Goal: Task Accomplishment & Management: Use online tool/utility

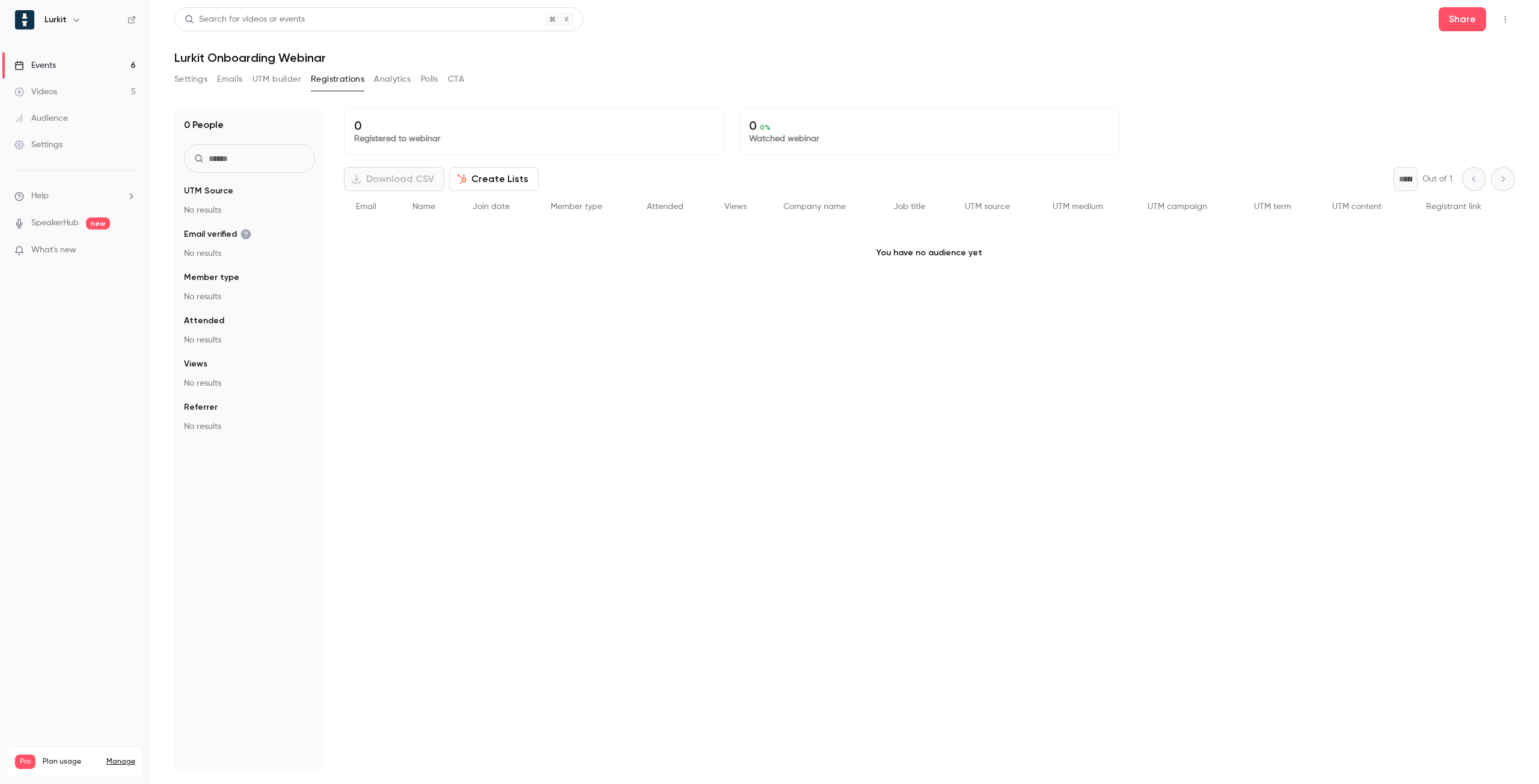
click at [412, 246] on p "You have no audience yet" at bounding box center [929, 253] width 1171 height 60
click at [81, 65] on link "Events 6" at bounding box center [75, 65] width 150 height 26
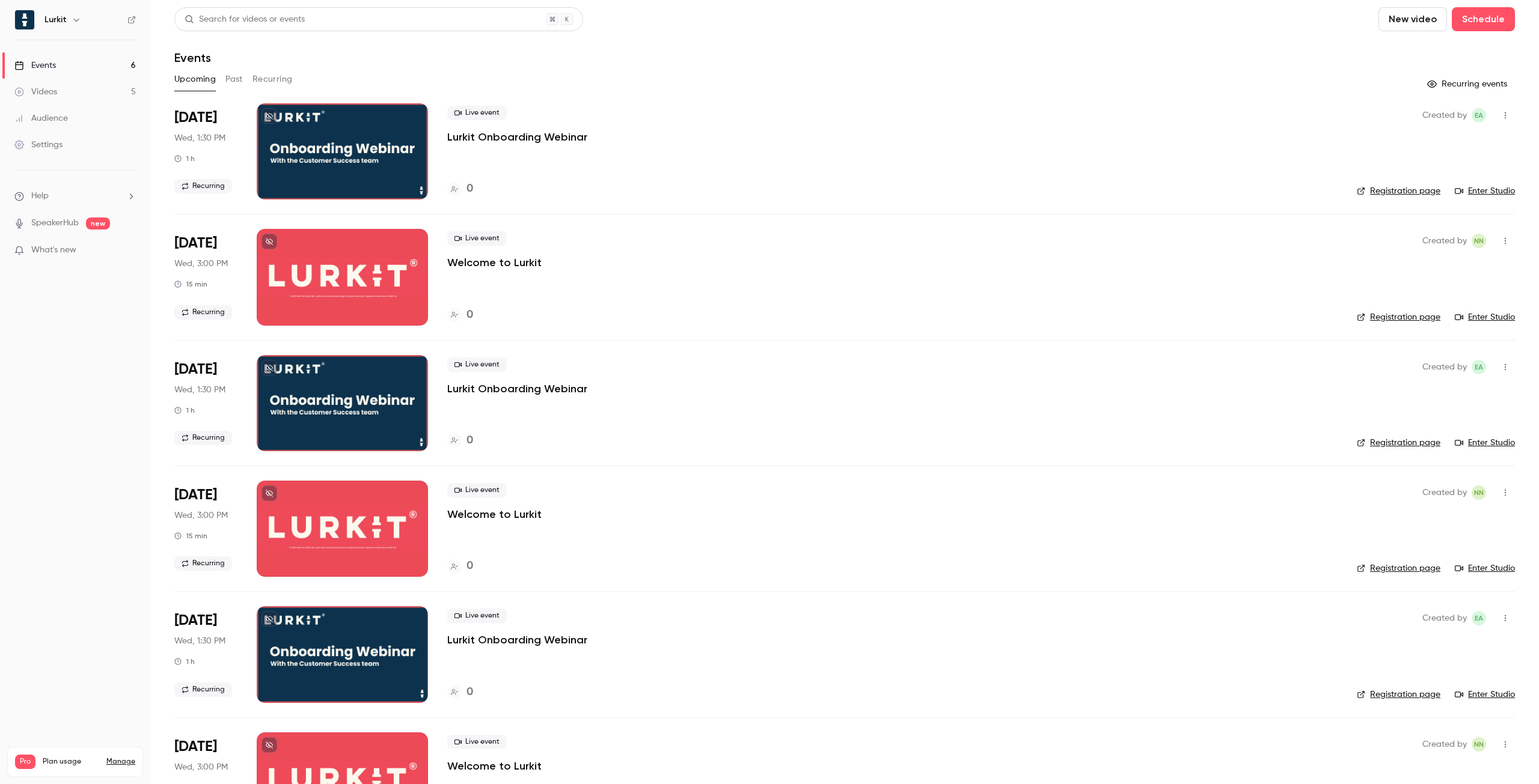
click at [504, 144] on p "Lurkit Onboarding Webinar" at bounding box center [517, 137] width 140 height 14
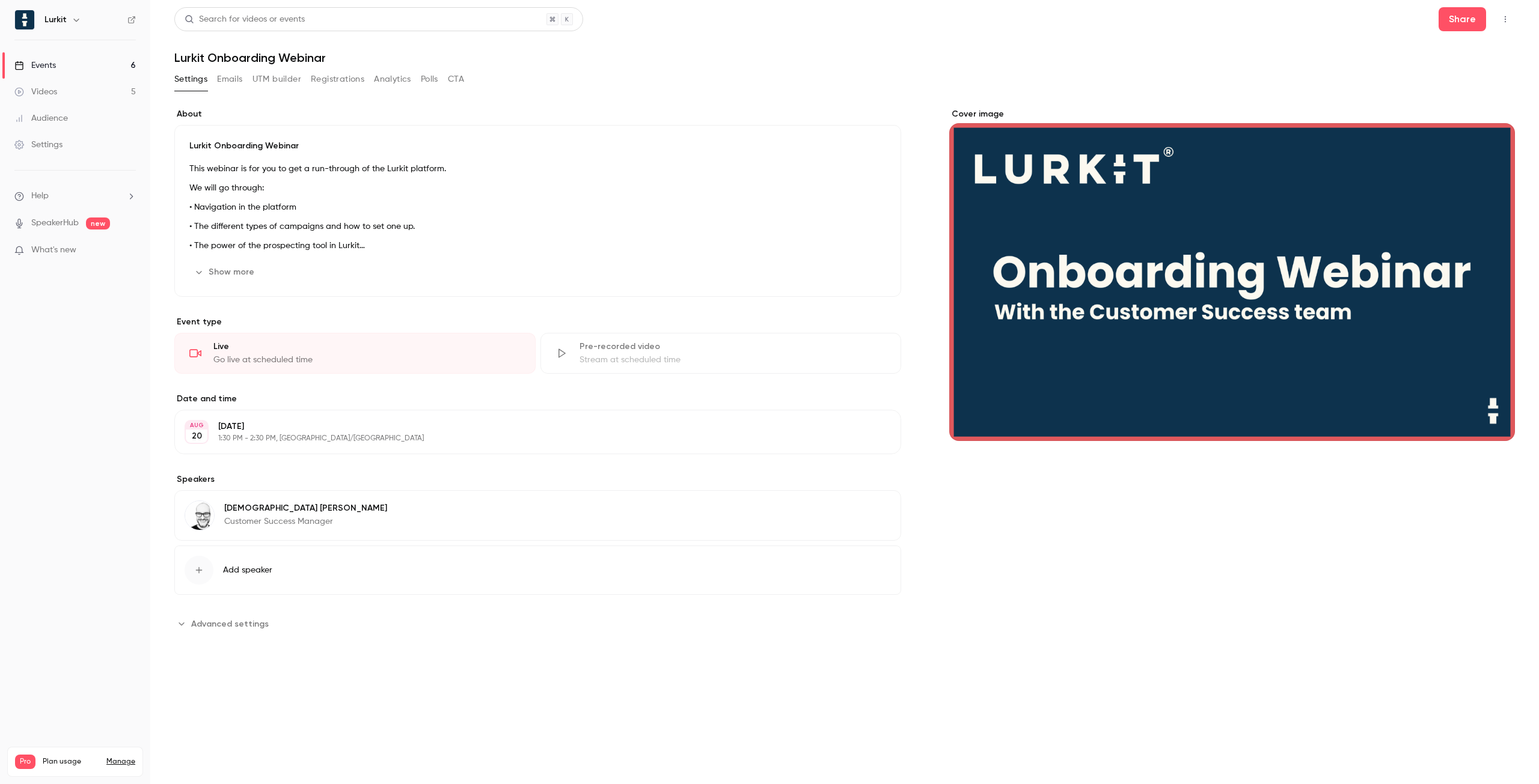
click at [22, 19] on img at bounding box center [24, 20] width 19 height 19
click at [57, 14] on h6 "Lurkit" at bounding box center [55, 20] width 22 height 12
click at [42, 66] on div "Events" at bounding box center [35, 65] width 42 height 12
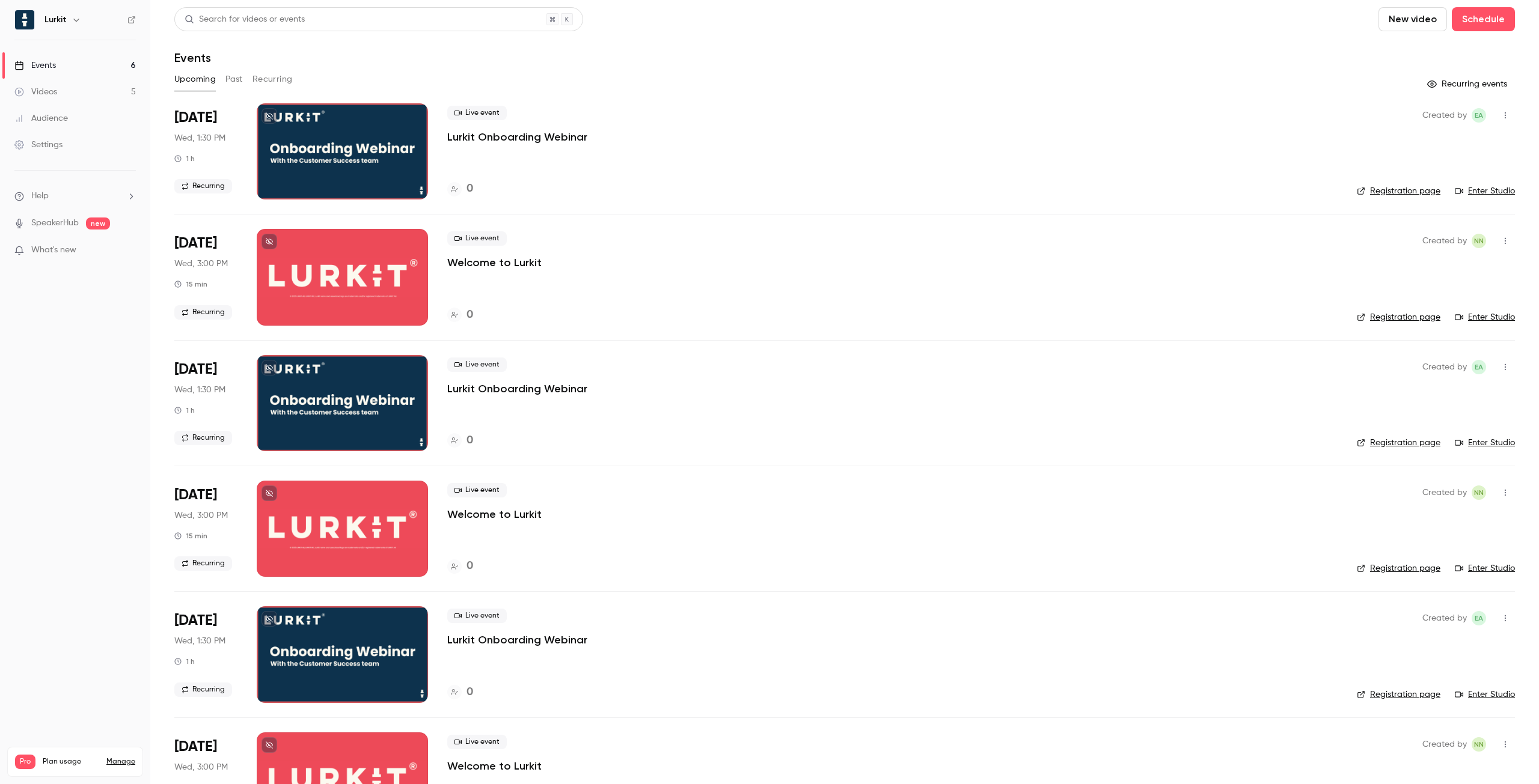
click at [1497, 193] on link "Enter Studio" at bounding box center [1485, 191] width 60 height 12
